Goal: Task Accomplishment & Management: Complete application form

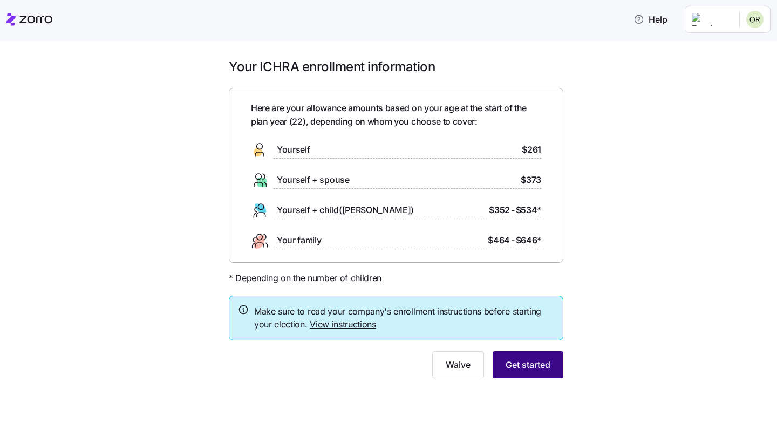
click at [512, 354] on button "Get started" at bounding box center [528, 364] width 71 height 27
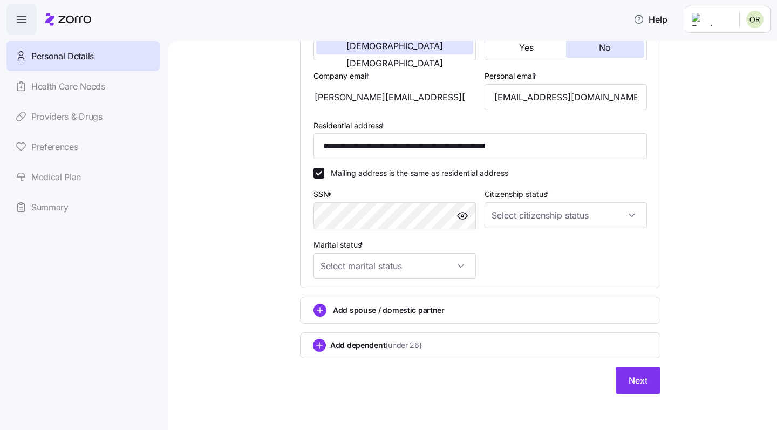
scroll to position [235, 0]
click at [535, 223] on input "Citizenship status *" at bounding box center [566, 216] width 162 height 26
click at [517, 238] on div "[DEMOGRAPHIC_DATA] citizen" at bounding box center [566, 246] width 154 height 23
type input "[DEMOGRAPHIC_DATA] citizen"
click at [388, 265] on input "Marital status *" at bounding box center [395, 267] width 162 height 26
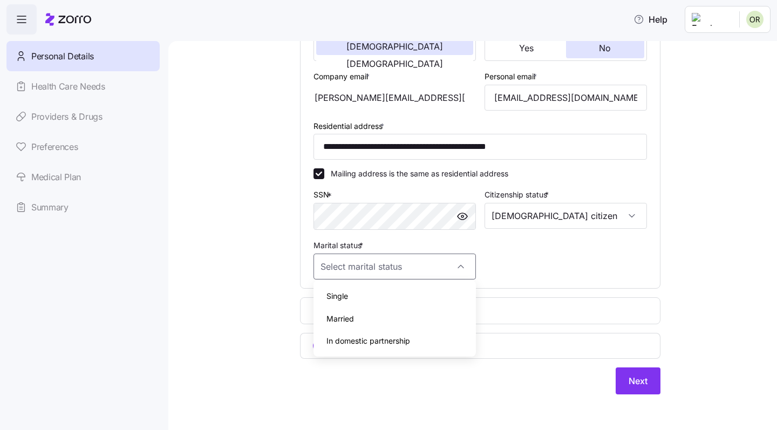
click at [379, 296] on div "Single" at bounding box center [395, 296] width 154 height 23
type input "Single"
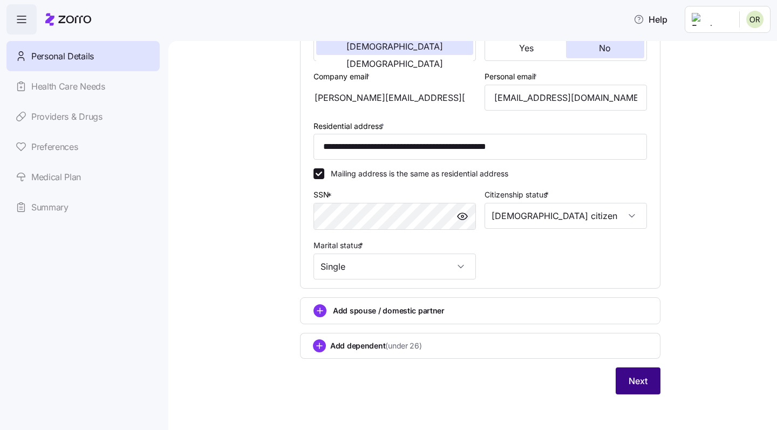
click at [630, 377] on span "Next" at bounding box center [638, 381] width 19 height 13
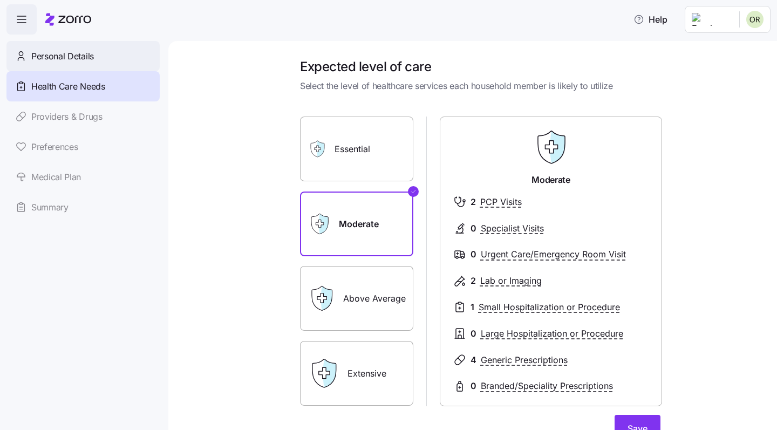
click at [30, 55] on div "Personal Details" at bounding box center [82, 56] width 153 height 30
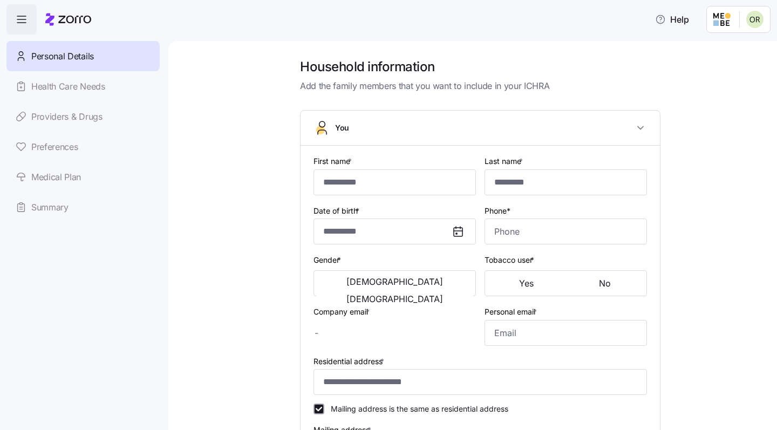
type input "*******"
type input "**********"
type input "[PERSON_NAME][EMAIL_ADDRESS][DOMAIN_NAME]"
type input "[EMAIL_ADDRESS][DOMAIN_NAME]"
type input "**********"
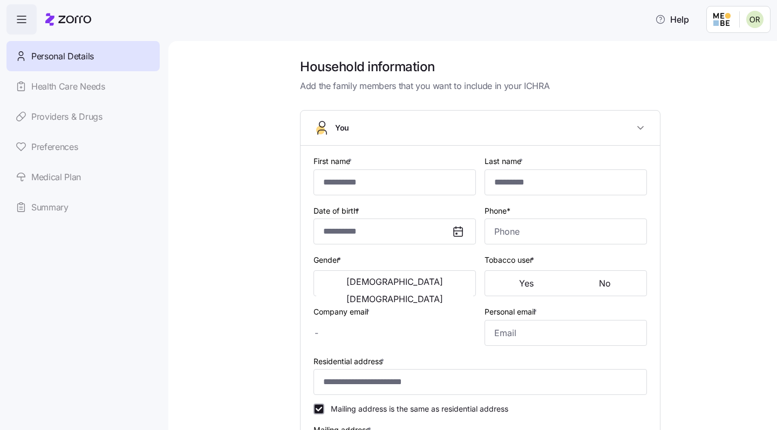
checkbox input "true"
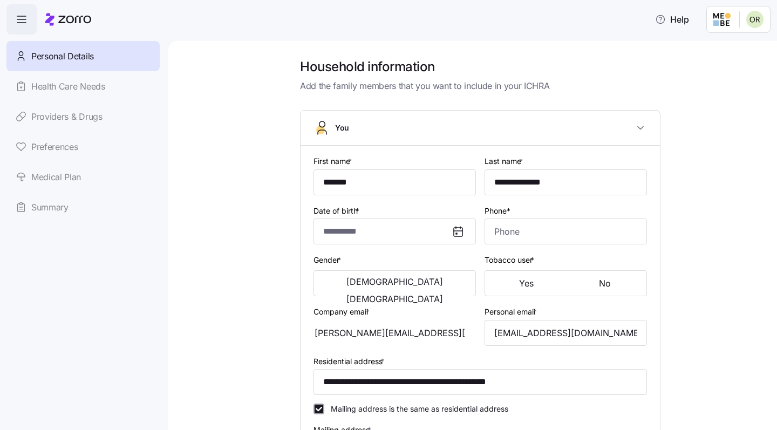
type input "**********"
type input "[PHONE_NUMBER]"
type input "[DEMOGRAPHIC_DATA] citizen"
type input "Single"
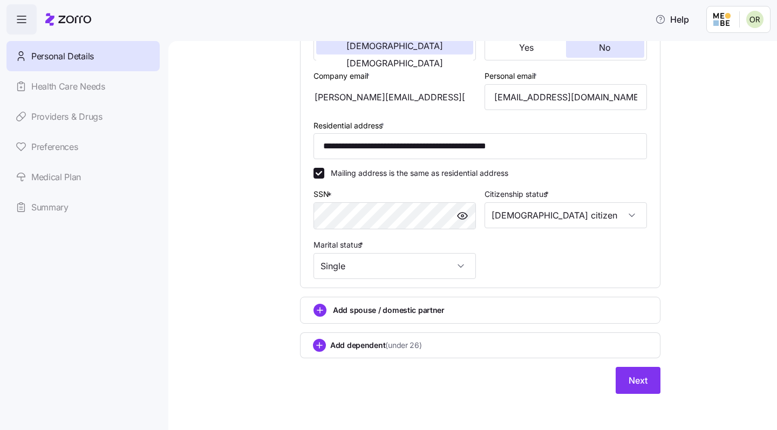
scroll to position [235, 0]
click at [89, 83] on div "Personal Details Health Care Needs Providers & Drugs Preferences Medical Plan S…" at bounding box center [82, 131] width 153 height 181
click at [66, 83] on div "Personal Details Health Care Needs Providers & Drugs Preferences Medical Plan S…" at bounding box center [82, 131] width 153 height 181
click at [653, 385] on button "Next" at bounding box center [638, 381] width 45 height 27
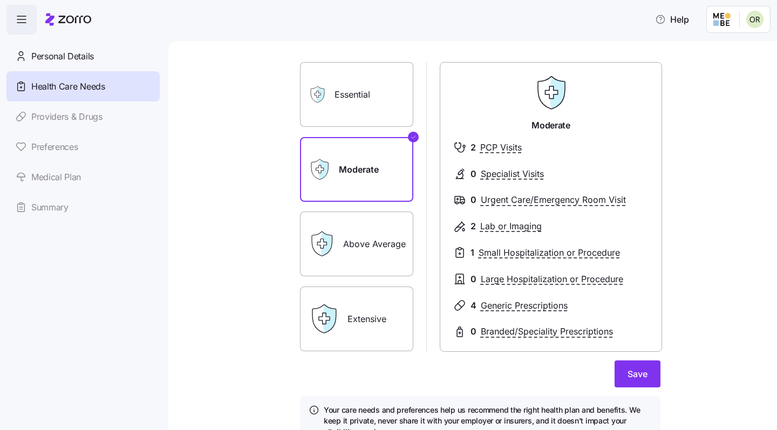
scroll to position [62, 0]
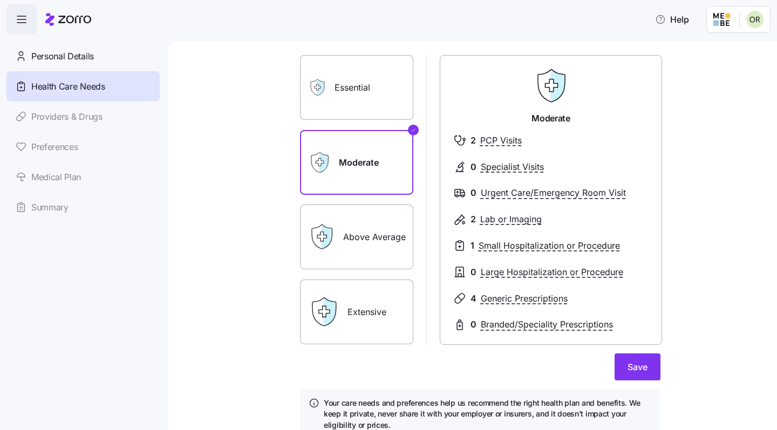
click at [355, 98] on label "Essential" at bounding box center [356, 87] width 113 height 65
click at [0, 0] on input "Essential" at bounding box center [0, 0] width 0 height 0
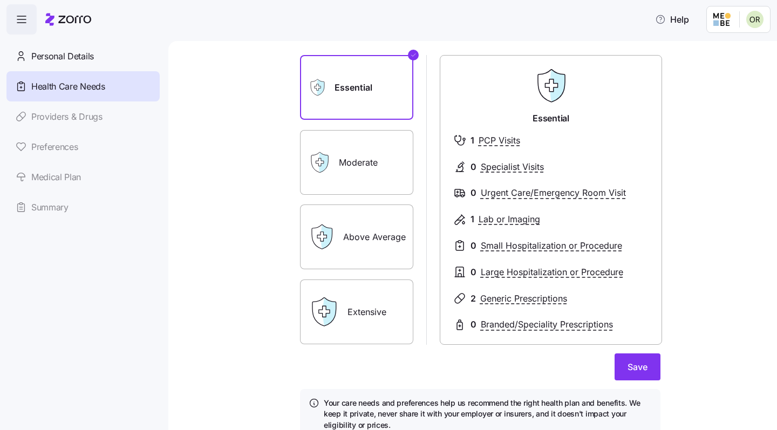
click at [342, 225] on div "Above Average" at bounding box center [356, 237] width 113 height 65
click at [337, 152] on div "Moderate" at bounding box center [356, 162] width 113 height 65
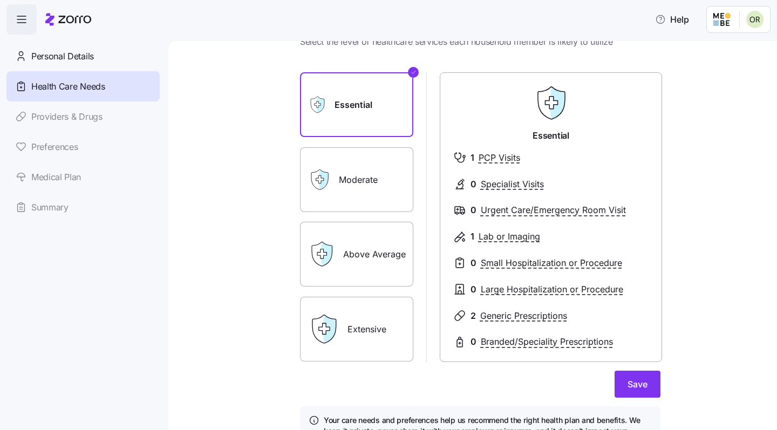
scroll to position [65, 0]
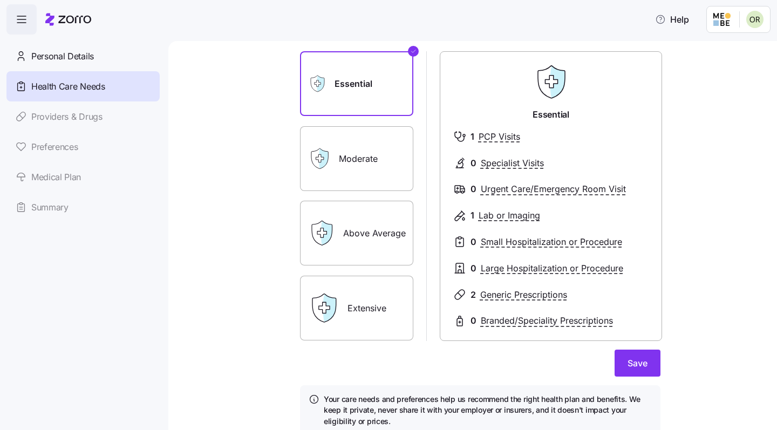
click at [361, 215] on label "Above Average" at bounding box center [356, 233] width 113 height 65
click at [0, 0] on input "Above Average" at bounding box center [0, 0] width 0 height 0
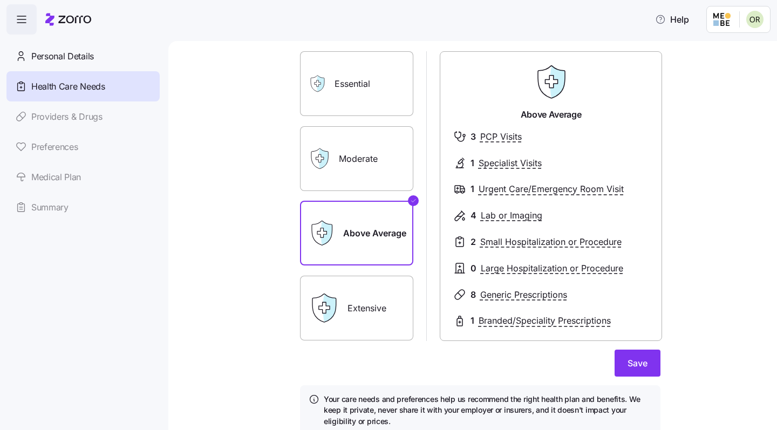
click at [386, 289] on label "Extensive" at bounding box center [356, 308] width 113 height 65
click at [0, 0] on input "Extensive" at bounding box center [0, 0] width 0 height 0
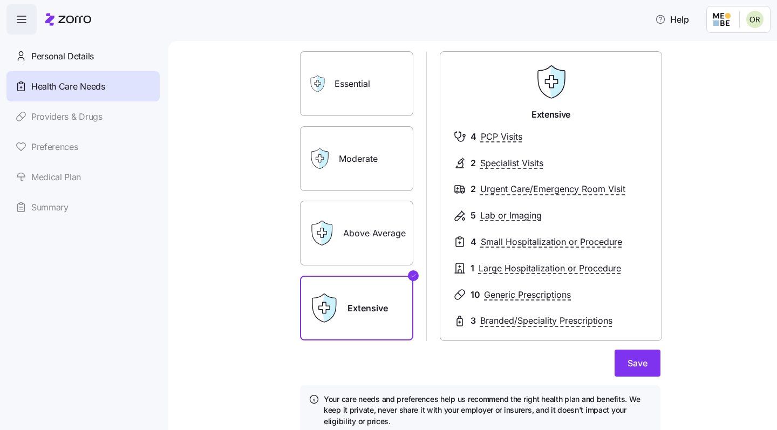
click at [373, 216] on label "Above Average" at bounding box center [356, 233] width 113 height 65
click at [0, 0] on input "Above Average" at bounding box center [0, 0] width 0 height 0
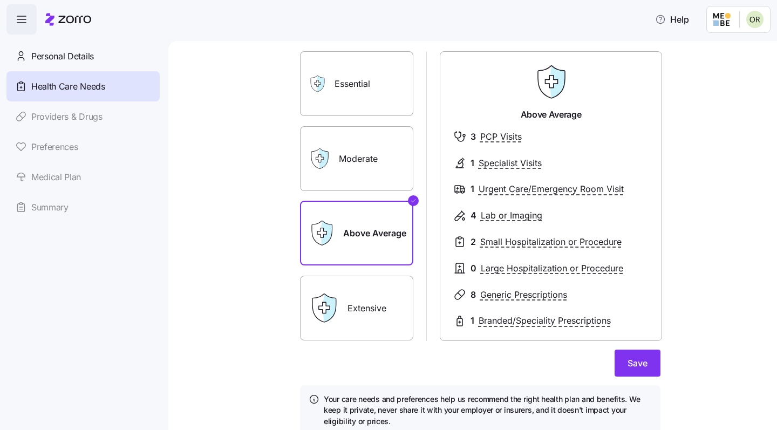
click at [338, 166] on div "Moderate" at bounding box center [356, 158] width 113 height 65
click at [340, 165] on label "Moderate" at bounding box center [356, 158] width 113 height 65
click at [0, 0] on input "Moderate" at bounding box center [0, 0] width 0 height 0
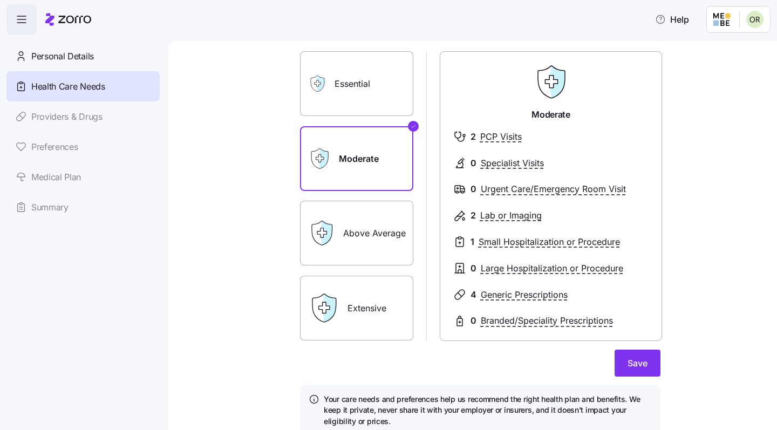
click at [342, 212] on div "Above Average" at bounding box center [356, 233] width 113 height 65
click at [361, 218] on label "Above Average" at bounding box center [356, 233] width 113 height 65
click at [0, 0] on input "Above Average" at bounding box center [0, 0] width 0 height 0
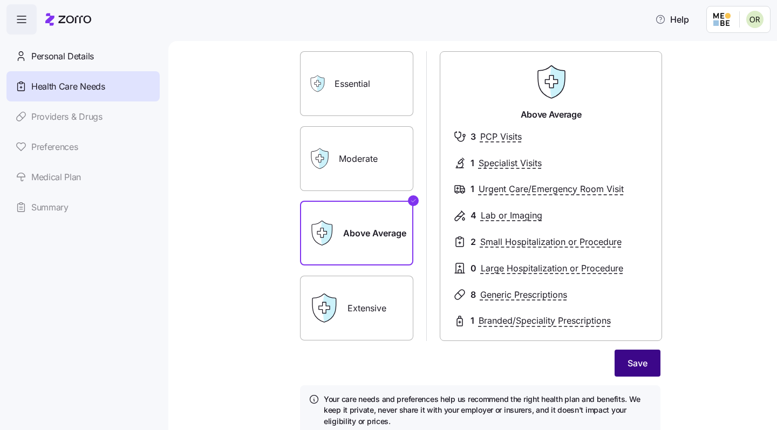
click at [622, 353] on button "Save" at bounding box center [638, 363] width 46 height 27
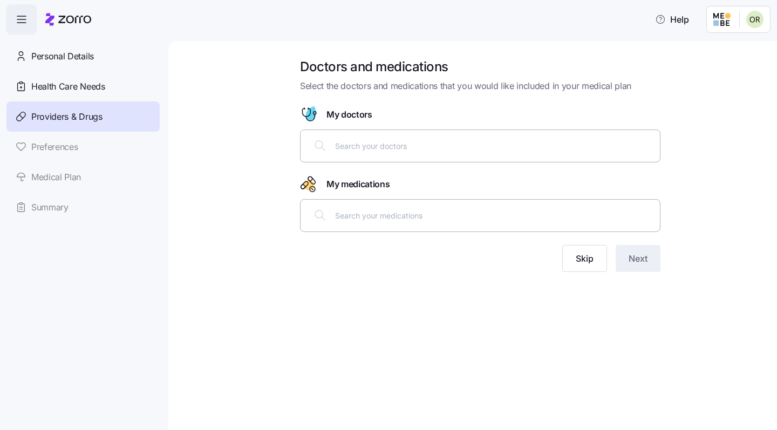
click at [387, 138] on div at bounding box center [480, 146] width 347 height 26
click at [589, 257] on span "Skip" at bounding box center [585, 258] width 18 height 13
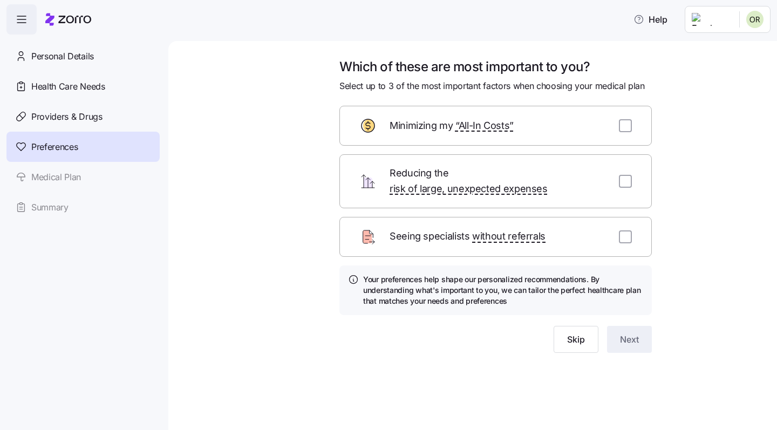
click at [419, 118] on span "Minimizing my “All-In Costs”" at bounding box center [452, 126] width 124 height 16
click at [635, 128] on div "Minimizing my “All-In Costs”" at bounding box center [496, 126] width 313 height 40
click at [623, 126] on input "checkbox" at bounding box center [625, 125] width 13 height 13
checkbox input "true"
click at [620, 175] on input "checkbox" at bounding box center [625, 181] width 13 height 13
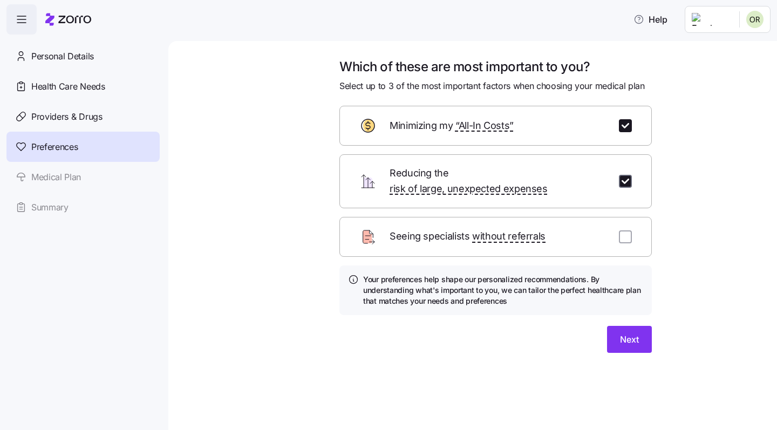
checkbox input "true"
click at [632, 230] on input "checkbox" at bounding box center [625, 236] width 13 height 13
checkbox input "true"
click at [629, 333] on span "Next" at bounding box center [629, 339] width 19 height 13
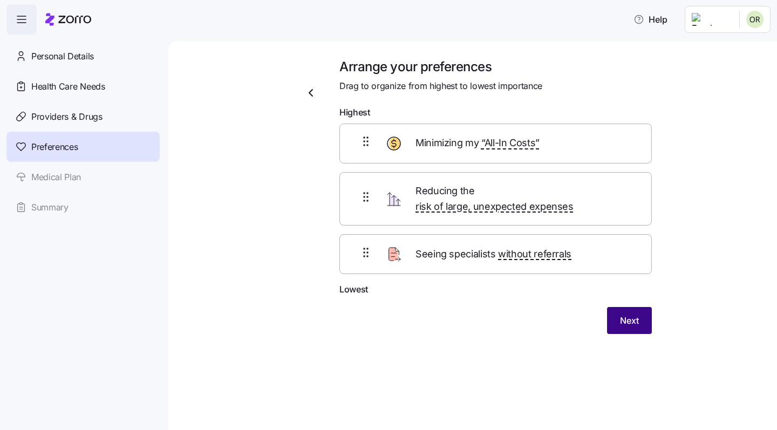
click at [613, 308] on button "Next" at bounding box center [629, 320] width 45 height 27
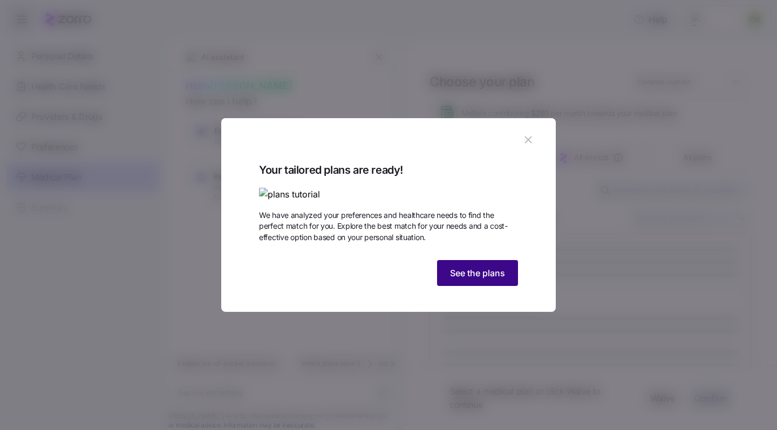
click at [480, 280] on span "See the plans" at bounding box center [477, 273] width 55 height 13
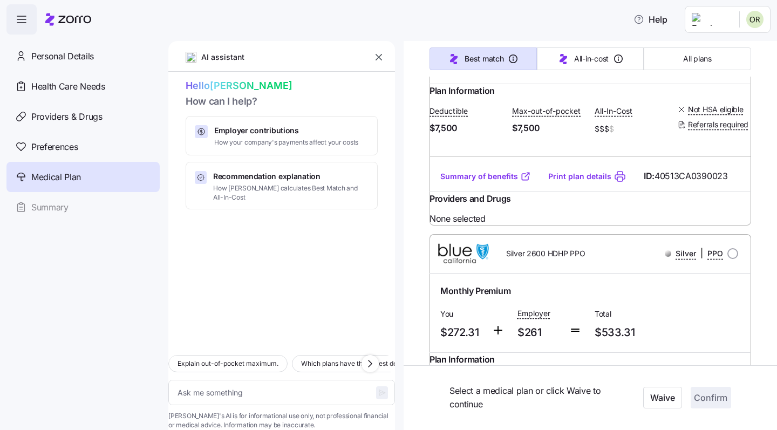
scroll to position [3813, 0]
click at [276, 152] on div "Employer contributions How your company's payments affect your costs" at bounding box center [282, 135] width 192 height 39
type textarea "x"
type textarea "Can you explain how my employer contributions work and how they affect my month…"
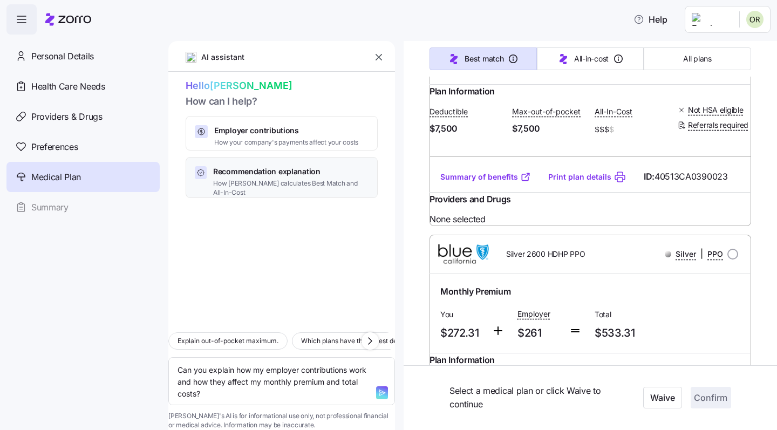
click at [257, 184] on span "How [PERSON_NAME] calculates Best Match and All-In-Cost" at bounding box center [290, 188] width 155 height 18
type textarea "x"
type textarea "Can you explain how [PERSON_NAME] calculates the Best Match and Lowest All-In-C…"
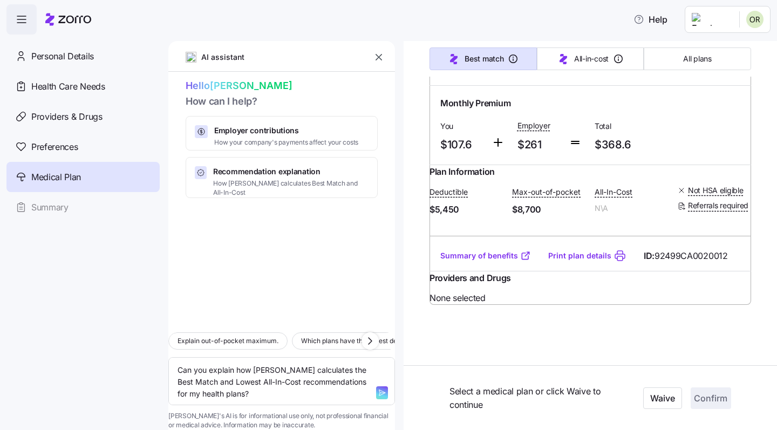
scroll to position [10530, 0]
type textarea "x"
